Goal: Find specific page/section: Find specific page/section

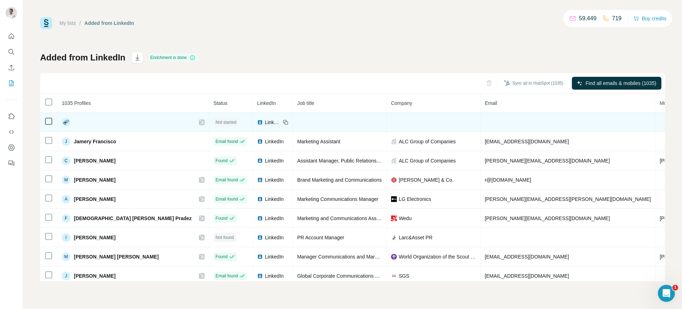
click at [265, 121] on span "LinkedIn" at bounding box center [273, 122] width 16 height 7
